Goal: Information Seeking & Learning: Find contact information

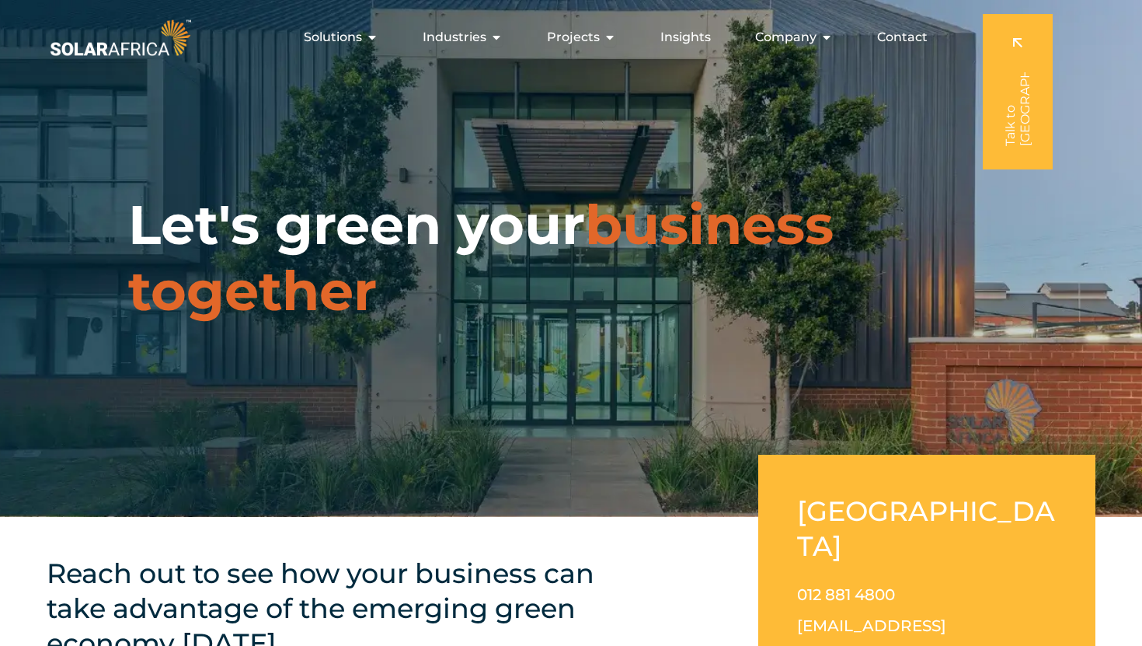
click at [906, 37] on span "Contact" at bounding box center [902, 37] width 51 height 19
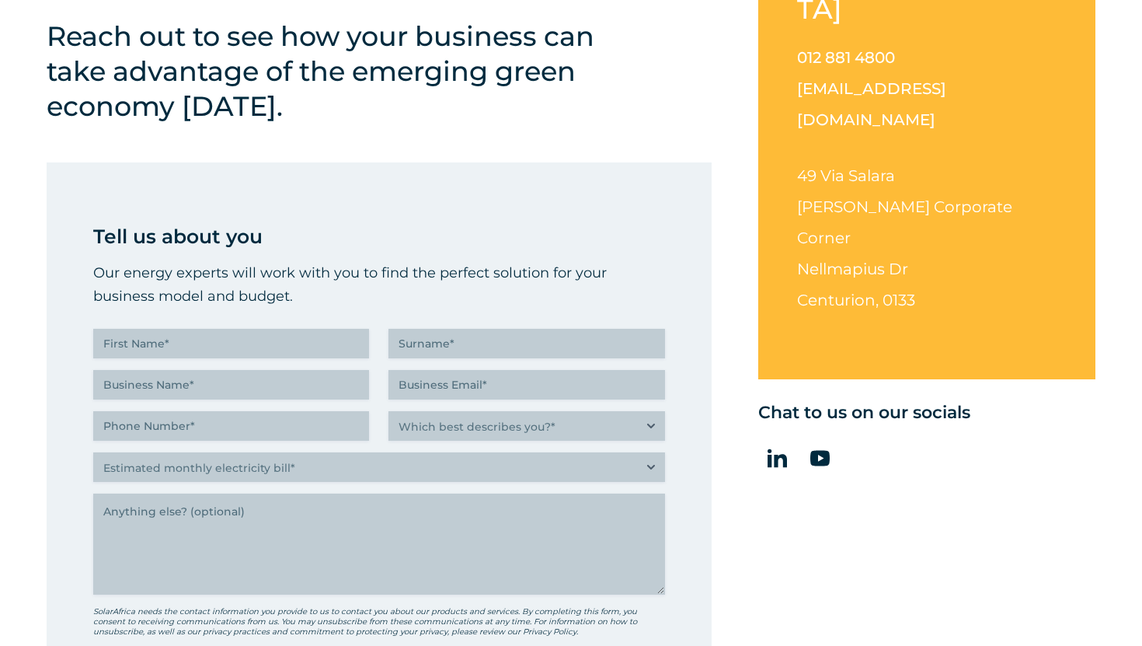
scroll to position [539, 0]
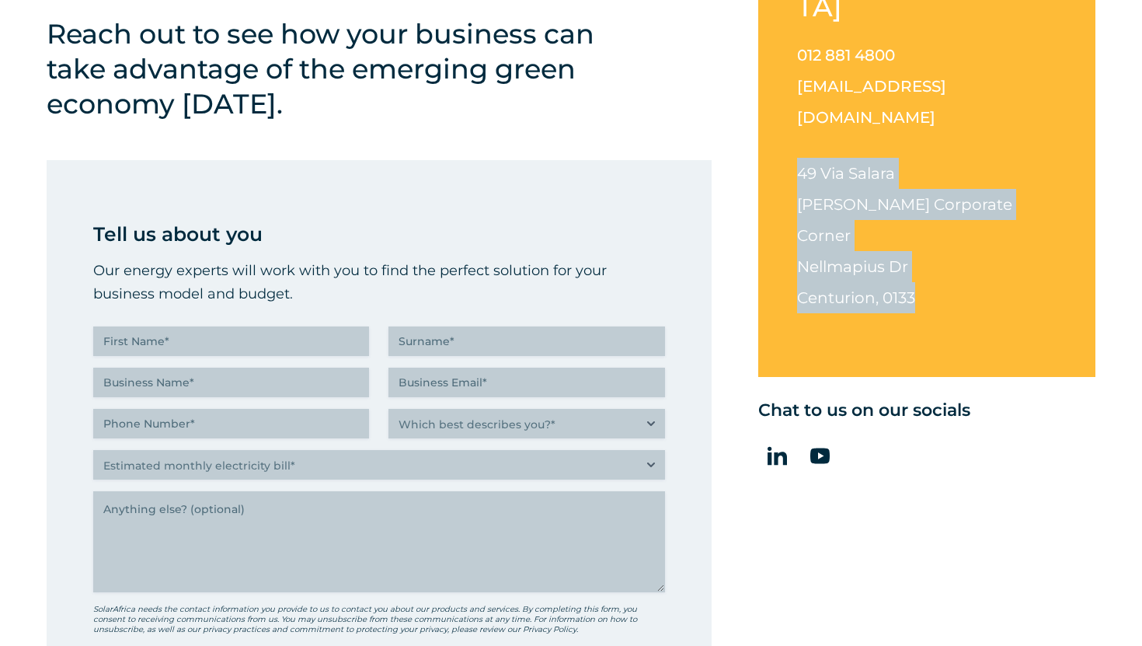
drag, startPoint x: 798, startPoint y: 109, endPoint x: 920, endPoint y: 189, distance: 145.9
click at [920, 189] on p "[STREET_ADDRESS][PERSON_NAME][PERSON_NAME]" at bounding box center [926, 235] width 259 height 155
copy p "[STREET_ADDRESS][PERSON_NAME][PERSON_NAME]"
